Goal: Information Seeking & Learning: Learn about a topic

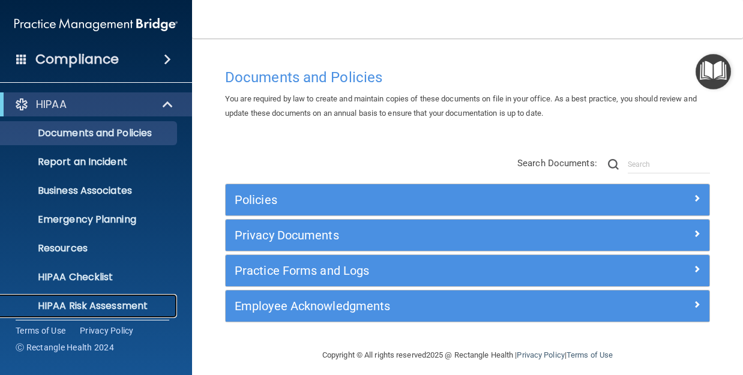
click at [112, 303] on p "HIPAA Risk Assessment" at bounding box center [90, 306] width 164 height 12
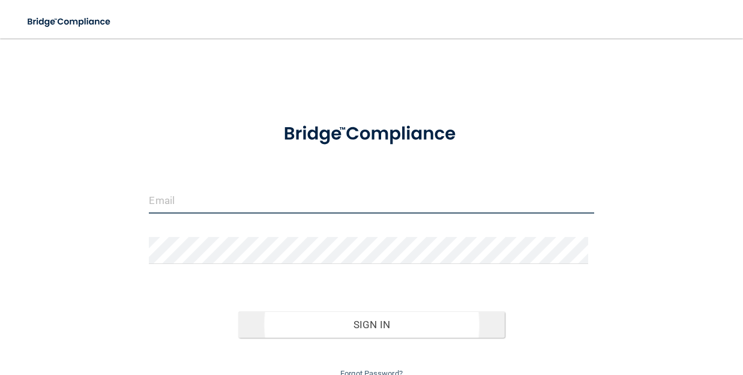
type input "[EMAIL_ADDRESS][DOMAIN_NAME]"
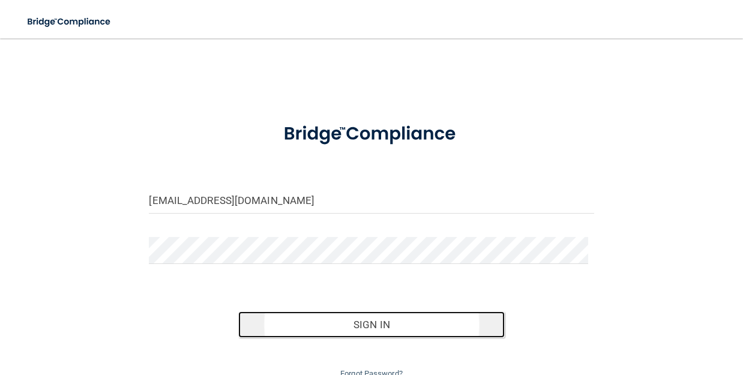
click at [379, 325] on button "Sign In" at bounding box center [371, 325] width 267 height 26
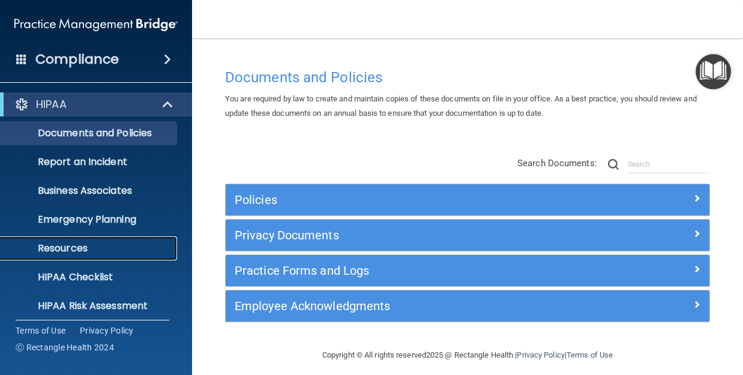
drag, startPoint x: 88, startPoint y: 247, endPoint x: 607, endPoint y: 152, distance: 528.4
click at [88, 247] on p "Resources" at bounding box center [90, 248] width 164 height 12
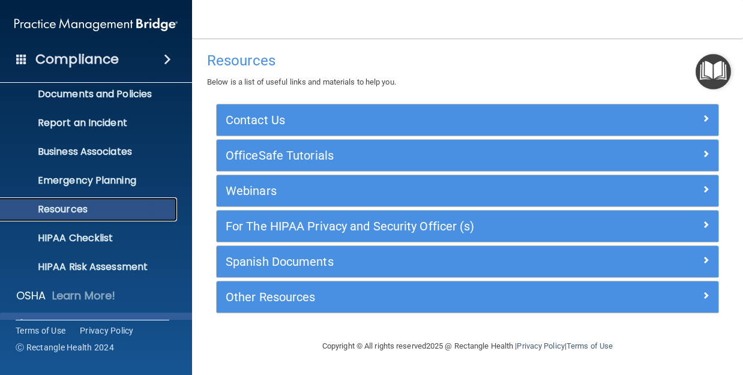
scroll to position [60, 0]
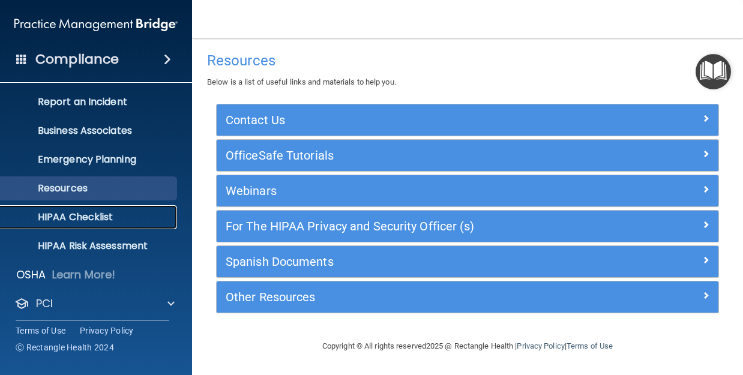
click at [105, 214] on p "HIPAA Checklist" at bounding box center [90, 217] width 164 height 12
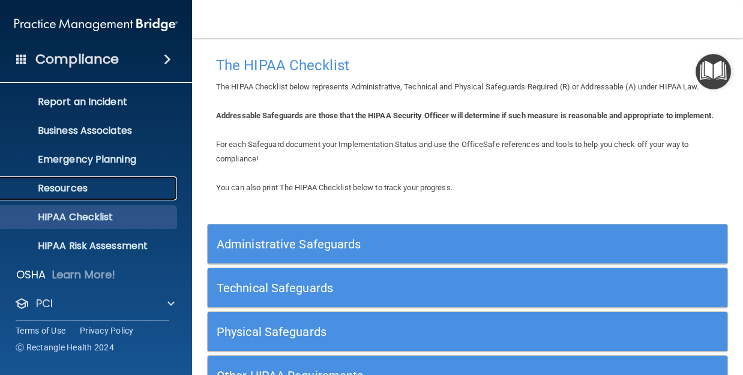
click at [76, 188] on p "Resources" at bounding box center [90, 188] width 164 height 12
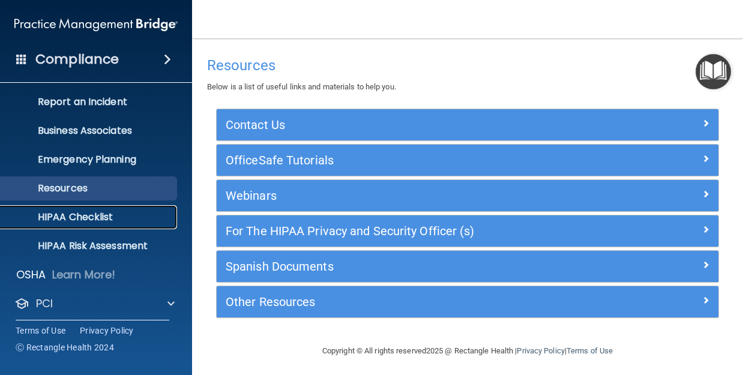
click at [149, 205] on link "HIPAA Checklist" at bounding box center [82, 217] width 189 height 24
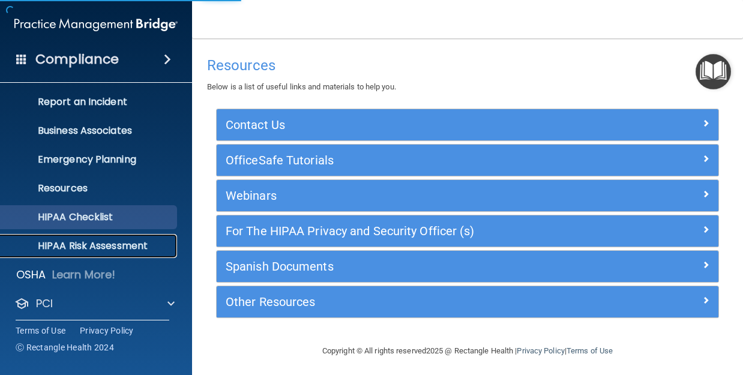
click at [141, 258] on link "HIPAA Risk Assessment" at bounding box center [82, 246] width 189 height 24
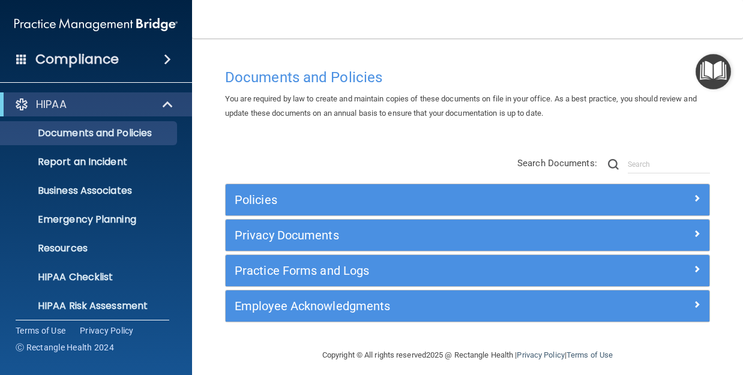
scroll to position [9, 0]
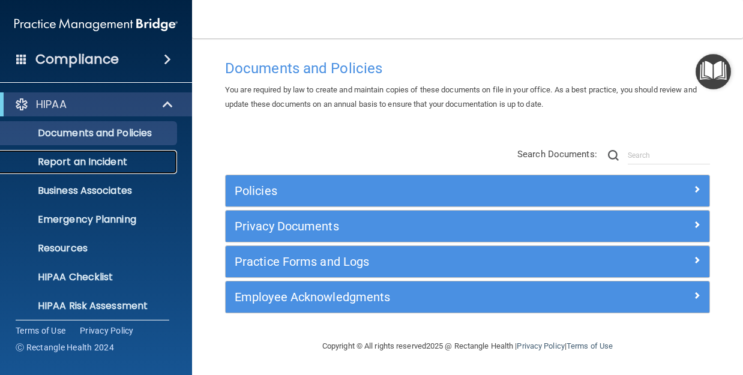
click at [99, 158] on p "Report an Incident" at bounding box center [90, 162] width 164 height 12
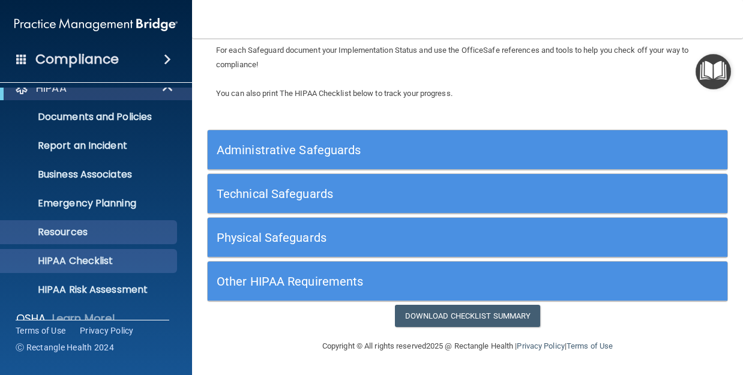
scroll to position [3, 0]
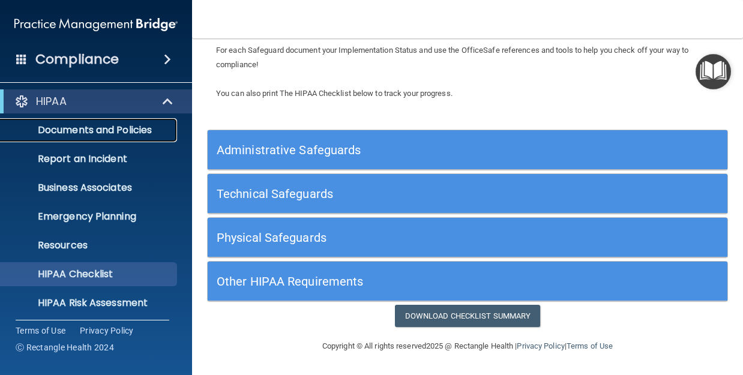
click at [85, 120] on link "Documents and Policies" at bounding box center [82, 130] width 189 height 24
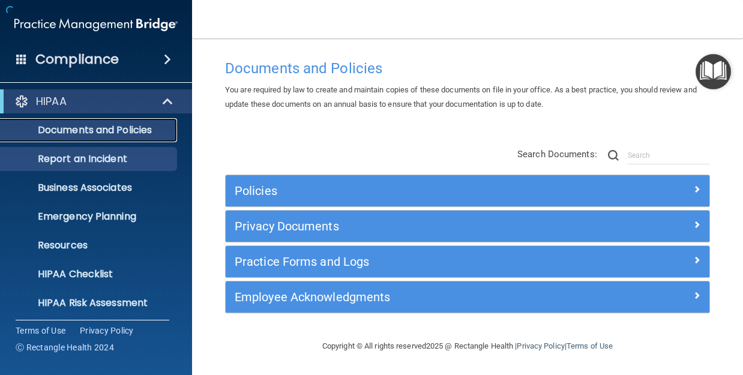
scroll to position [9, 0]
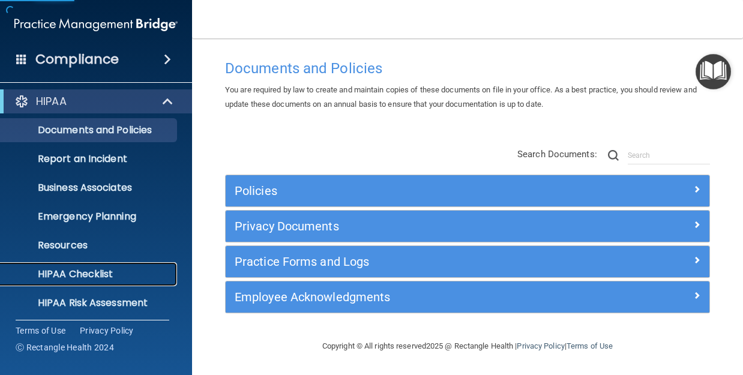
click at [87, 273] on p "HIPAA Checklist" at bounding box center [90, 274] width 164 height 12
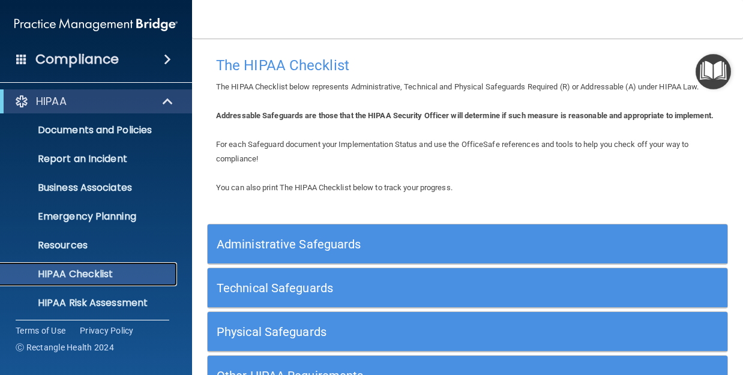
scroll to position [60, 0]
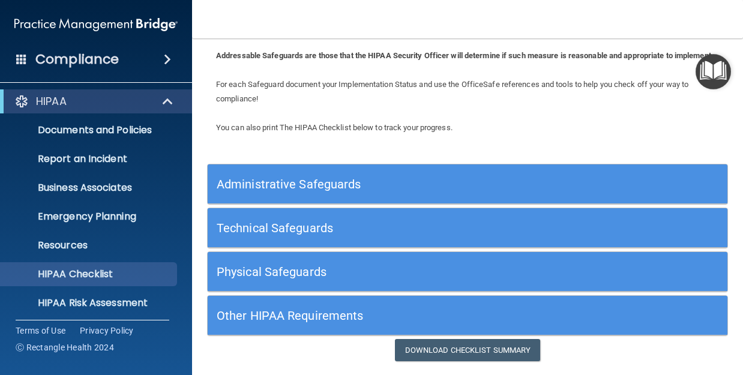
click at [702, 191] on div "Administrative Safeguards" at bounding box center [468, 183] width 520 height 27
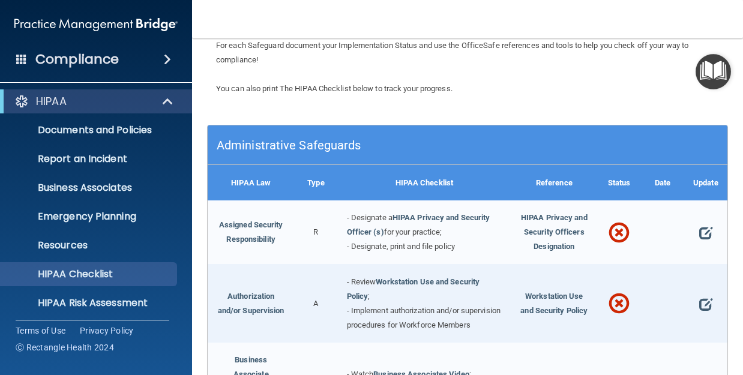
scroll to position [120, 0]
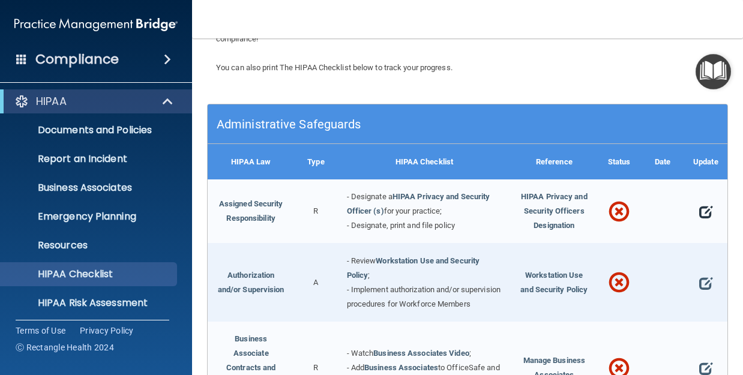
click at [700, 221] on span at bounding box center [705, 211] width 13 height 23
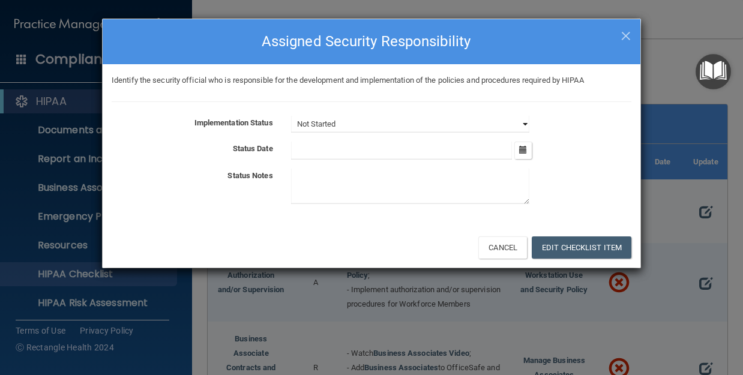
click at [525, 121] on select "Not Started In Progress Completed" at bounding box center [410, 124] width 238 height 17
click at [291, 116] on select "Not Started In Progress Completed" at bounding box center [410, 124] width 238 height 17
click at [625, 29] on span "×" at bounding box center [626, 34] width 11 height 24
select select "not_started"
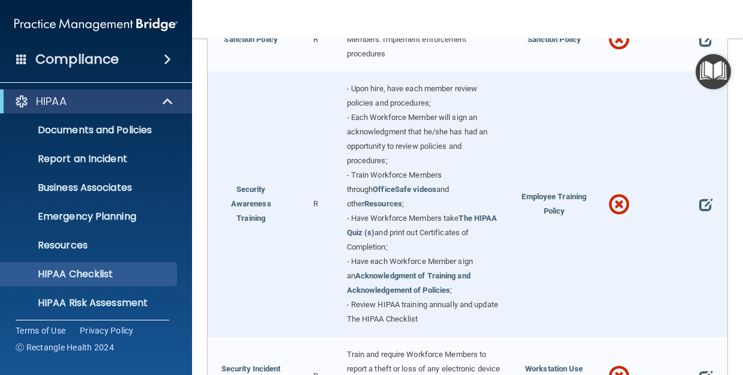
scroll to position [1020, 0]
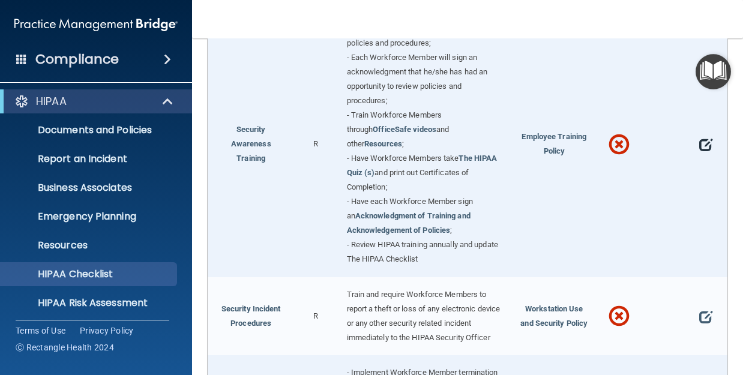
click at [699, 157] on span at bounding box center [705, 144] width 13 height 23
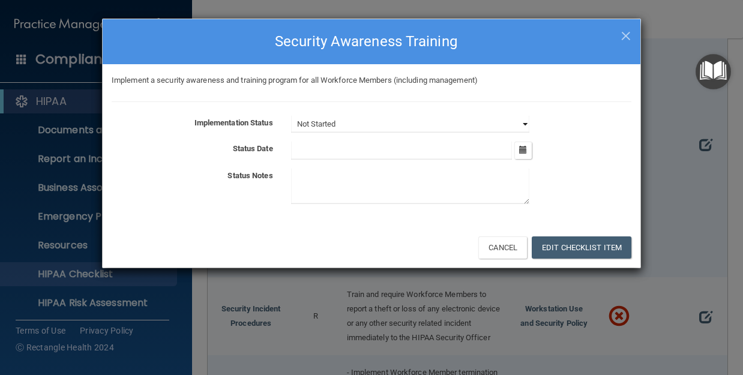
click at [480, 124] on select "Not Started In Progress Completed" at bounding box center [410, 124] width 238 height 17
click at [291, 116] on select "Not Started In Progress Completed" at bounding box center [410, 124] width 238 height 17
click at [602, 244] on button "Edit Checklist Item" at bounding box center [582, 247] width 100 height 22
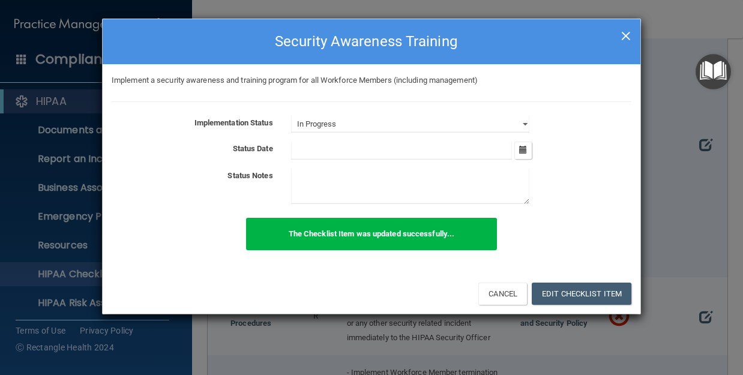
click at [630, 26] on span "×" at bounding box center [626, 34] width 11 height 24
select select "not_started"
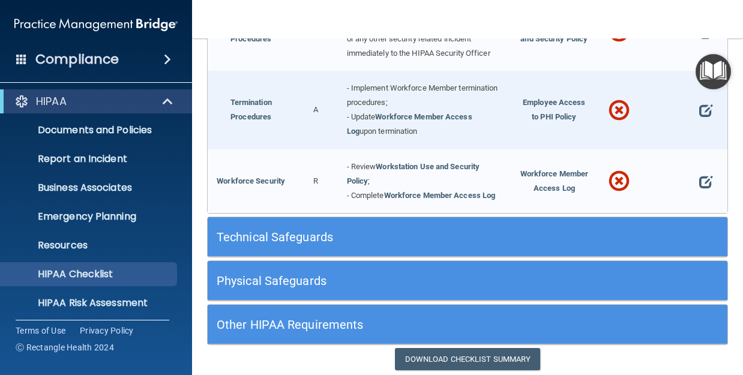
scroll to position [1321, 0]
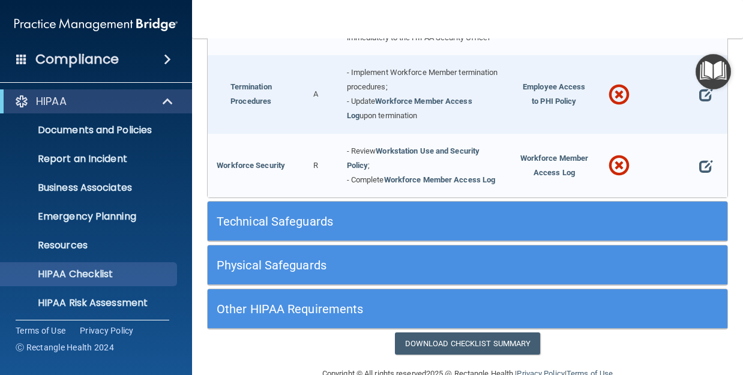
click at [693, 235] on div "Technical Safeguards" at bounding box center [468, 221] width 520 height 27
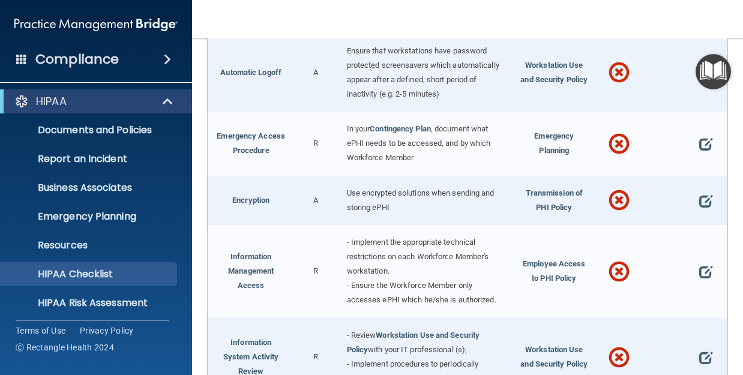
scroll to position [1621, 0]
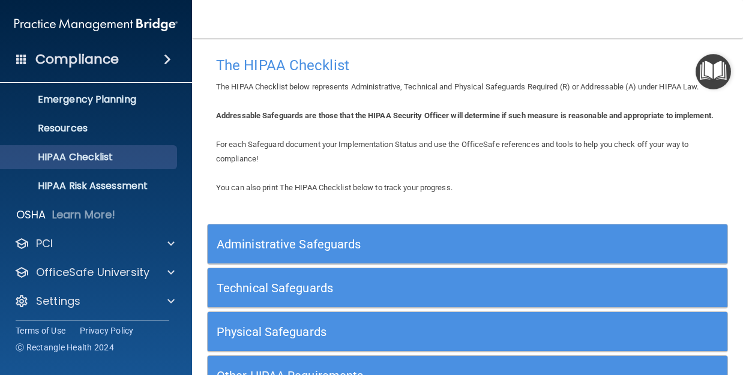
scroll to position [123, 0]
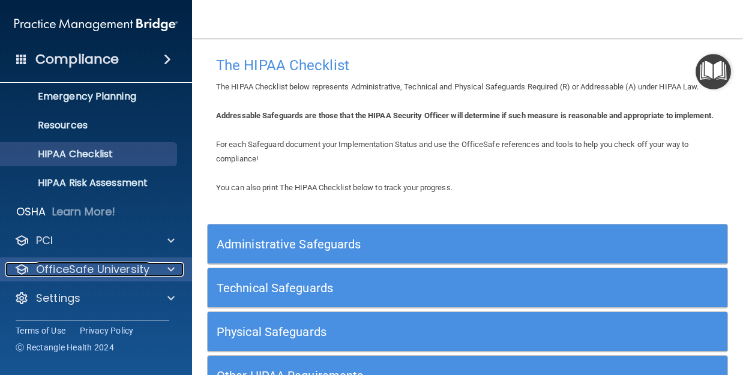
click at [169, 270] on span at bounding box center [170, 269] width 7 height 14
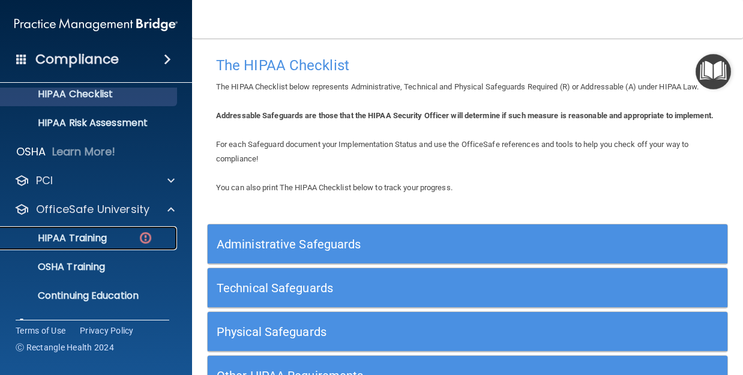
click at [89, 240] on p "HIPAA Training" at bounding box center [57, 238] width 99 height 12
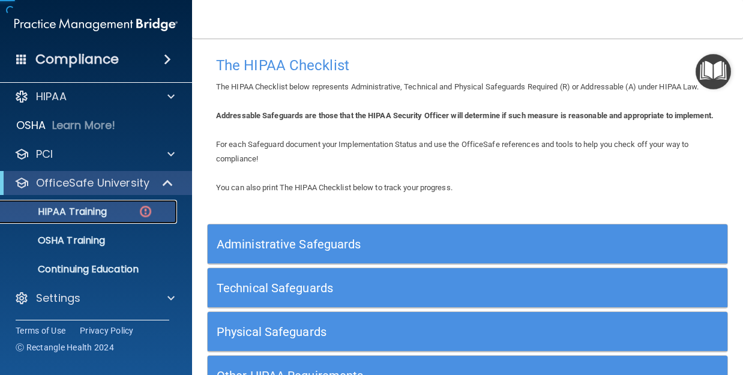
scroll to position [8, 0]
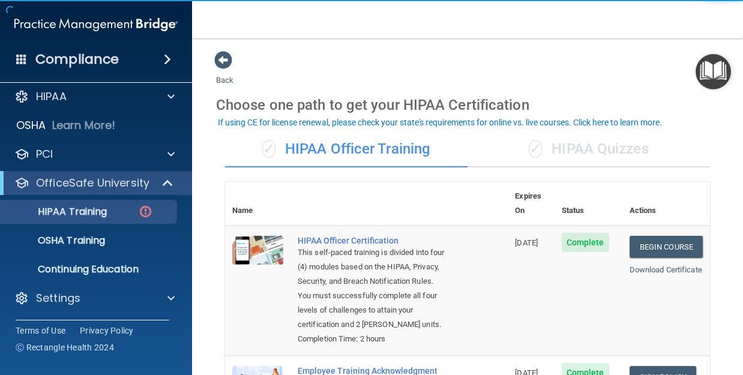
click at [635, 151] on div "✓ HIPAA Quizzes" at bounding box center [589, 149] width 242 height 36
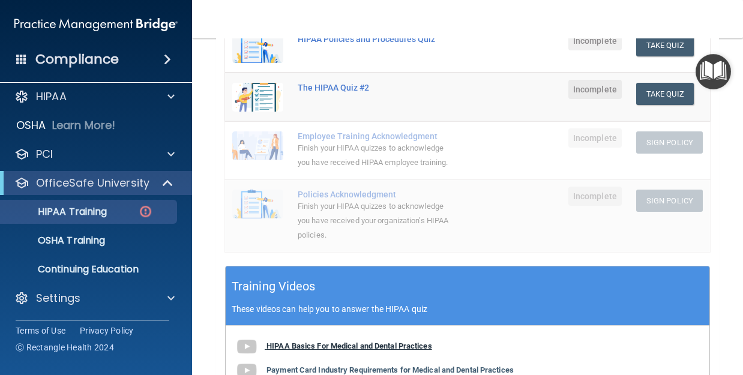
scroll to position [60, 0]
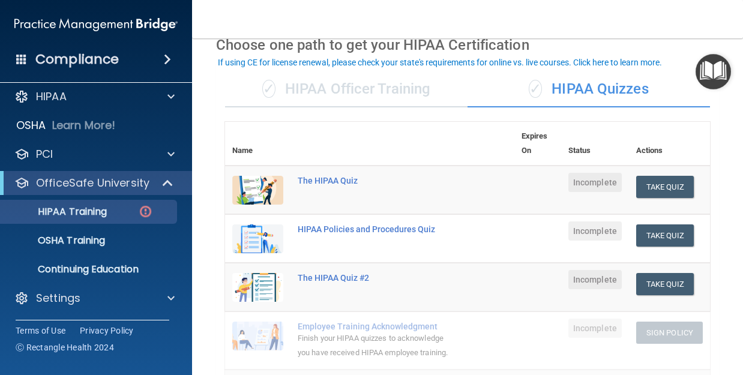
click at [658, 204] on td "Take Quiz Download Certificate" at bounding box center [669, 190] width 81 height 49
click at [658, 178] on button "Take Quiz" at bounding box center [665, 187] width 58 height 22
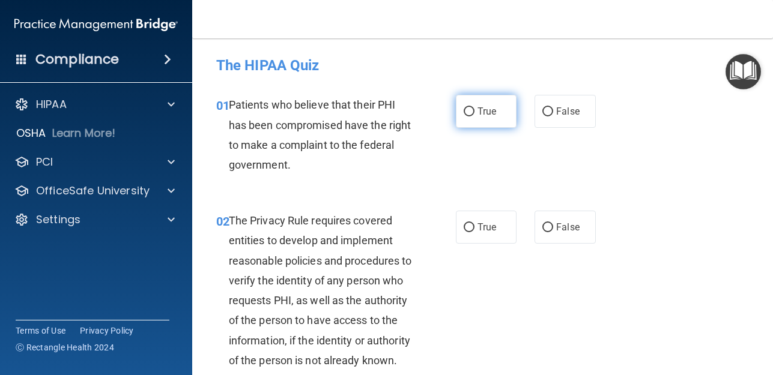
click at [474, 103] on label "True" at bounding box center [486, 111] width 61 height 33
click at [474, 107] on input "True" at bounding box center [468, 111] width 11 height 9
radio input "true"
click at [364, 193] on div "01 Patients who believe that their PHI has been compromised have the right to m…" at bounding box center [482, 138] width 550 height 116
